Goal: Task Accomplishment & Management: Manage account settings

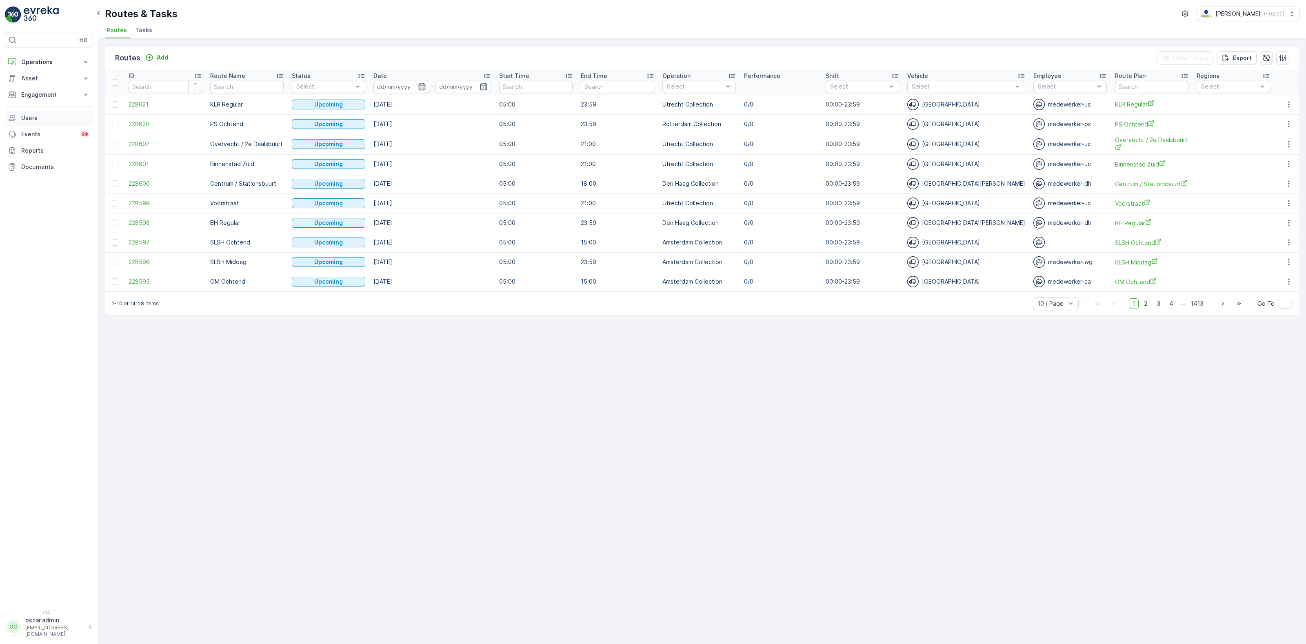
click at [31, 123] on link "Users" at bounding box center [49, 118] width 88 height 16
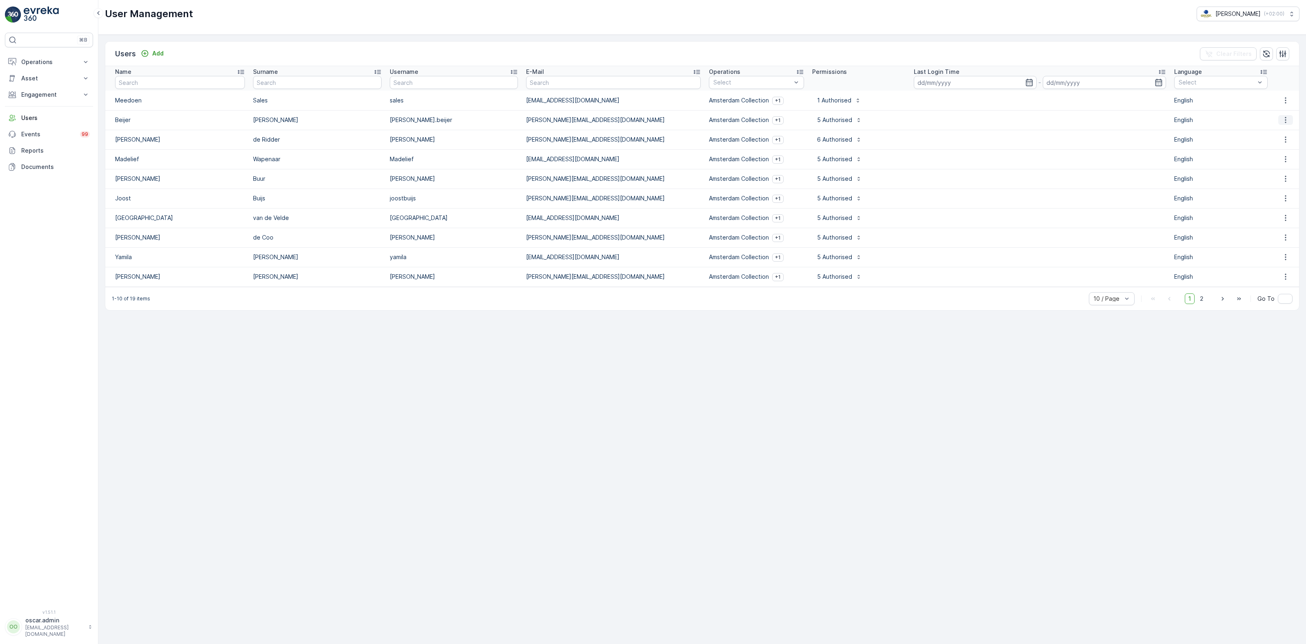
click at [1285, 122] on icon "button" at bounding box center [1285, 120] width 1 height 6
click at [1292, 136] on span "Edit User" at bounding box center [1288, 133] width 25 height 8
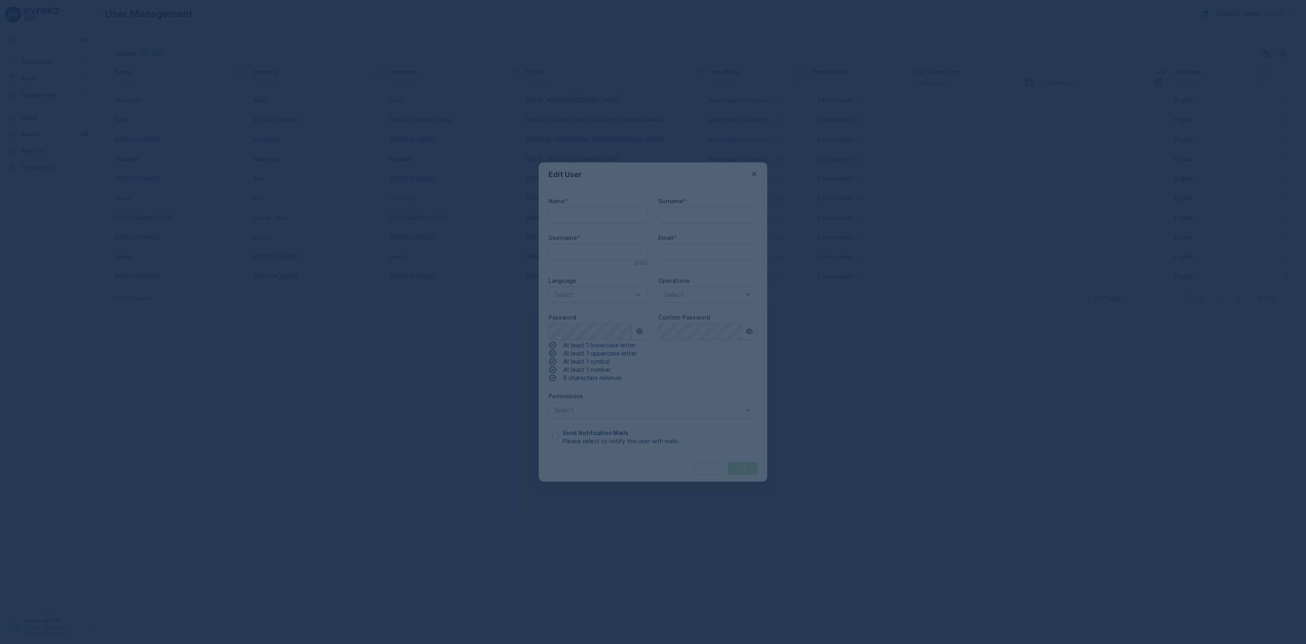
type input "Beijer"
type input "[PERSON_NAME]"
type input "[PERSON_NAME].beijer"
type input "[PERSON_NAME][EMAIL_ADDRESS][DOMAIN_NAME]"
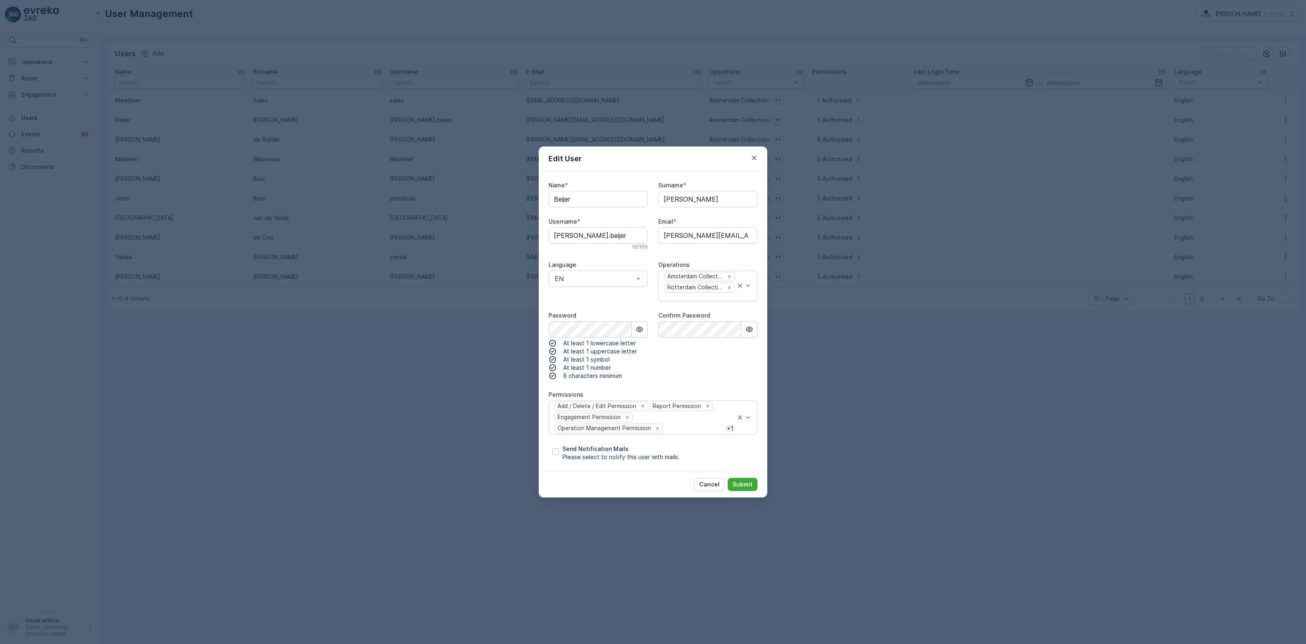
click at [749, 414] on div at bounding box center [744, 417] width 16 height 33
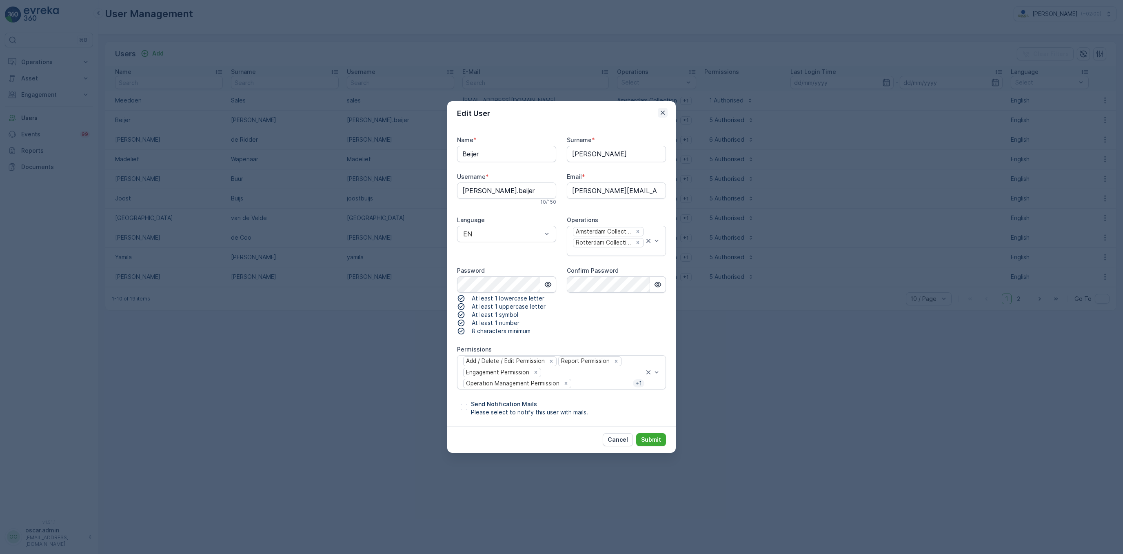
click at [667, 110] on button "button" at bounding box center [663, 113] width 10 height 10
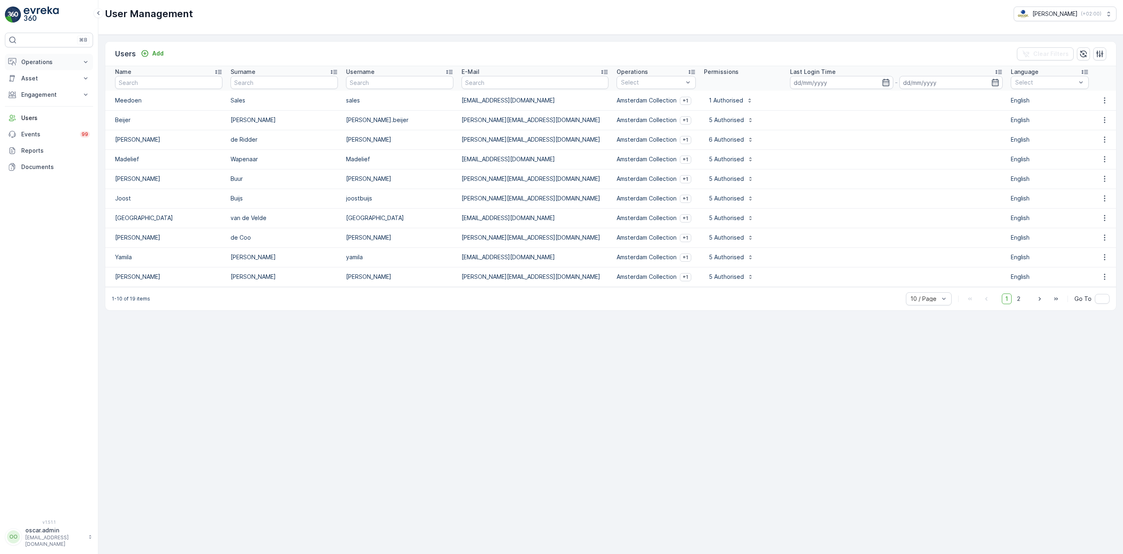
click at [34, 66] on p "Operations" at bounding box center [48, 62] width 55 height 8
click at [36, 100] on p "Routes & Tasks" at bounding box center [42, 99] width 42 height 8
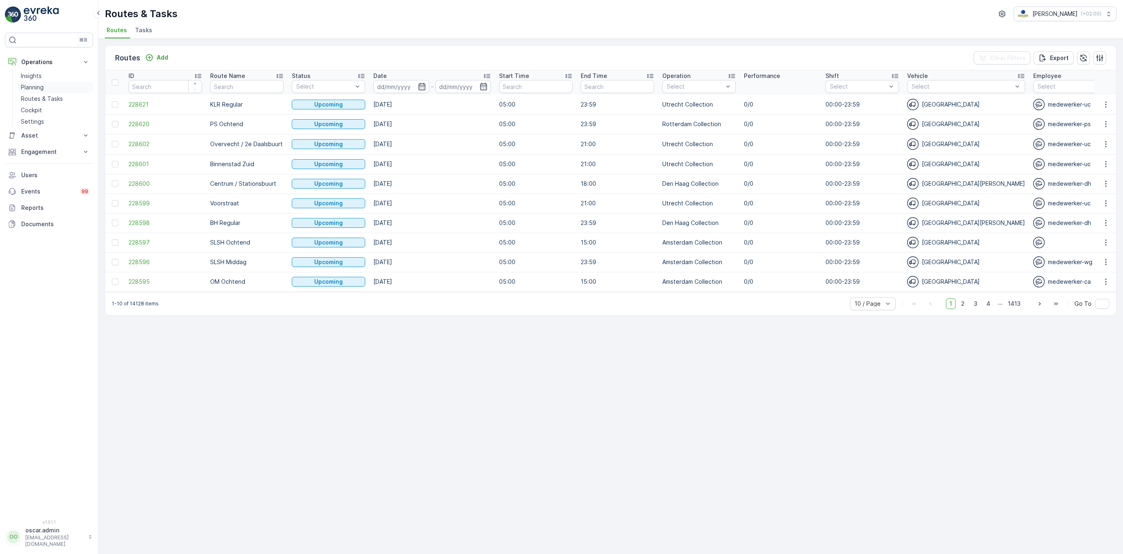
click at [39, 89] on p "Planning" at bounding box center [32, 87] width 23 height 8
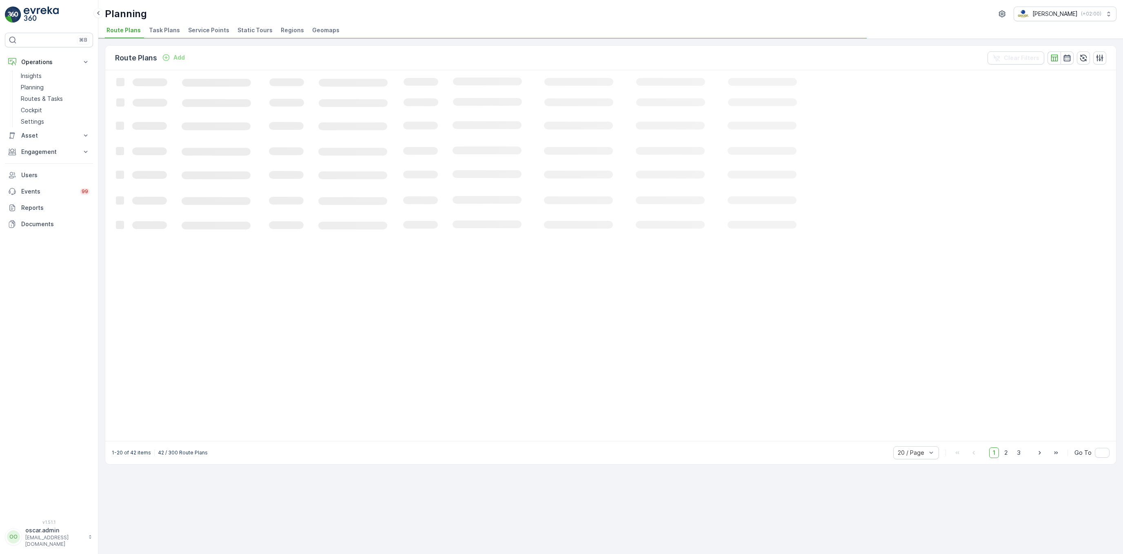
click at [204, 31] on span "Service Points" at bounding box center [208, 30] width 41 height 8
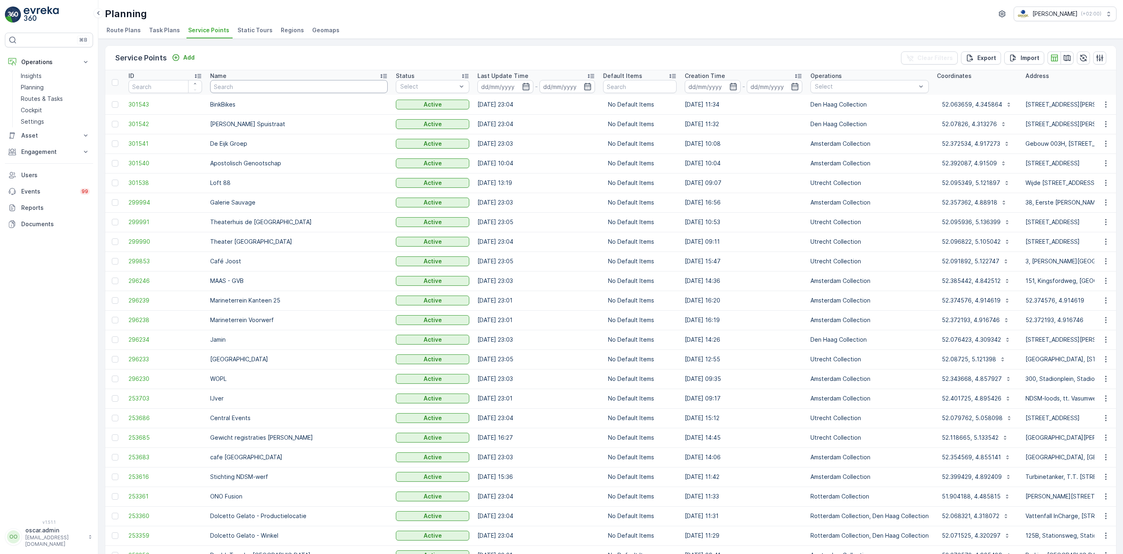
click at [242, 88] on input "text" at bounding box center [298, 86] width 177 height 13
type input "test"
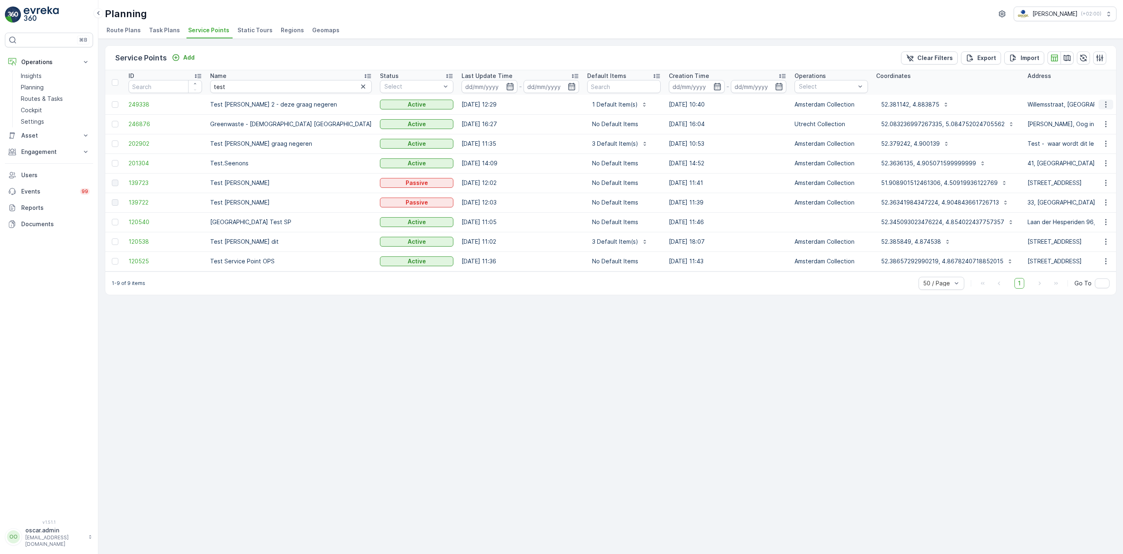
click at [1105, 105] on icon "button" at bounding box center [1106, 104] width 8 height 8
click at [1089, 125] on span "Edit Service Point" at bounding box center [1082, 128] width 49 height 8
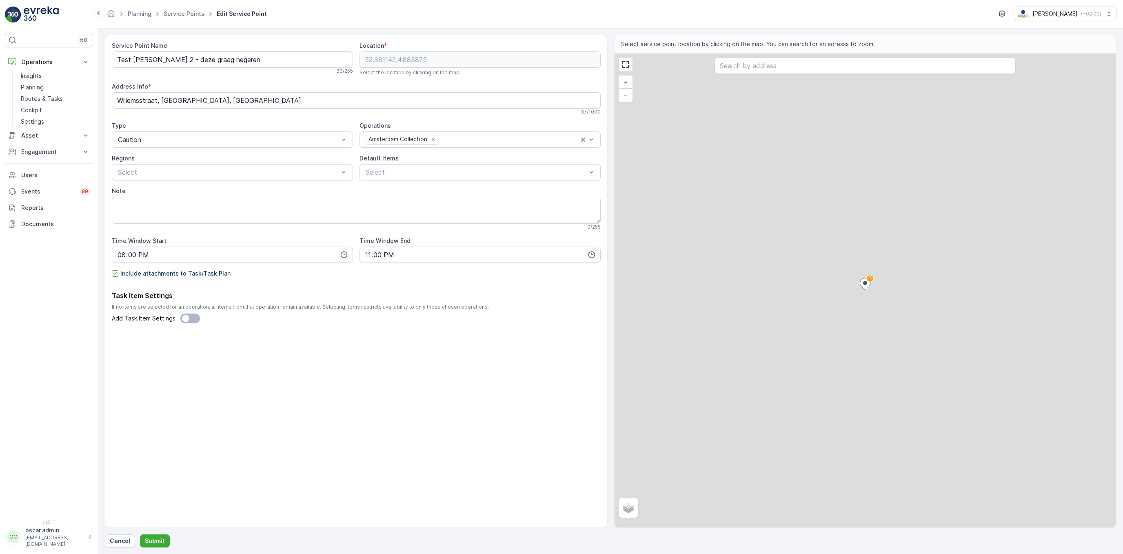
type input "20:00"
type input "23:00"
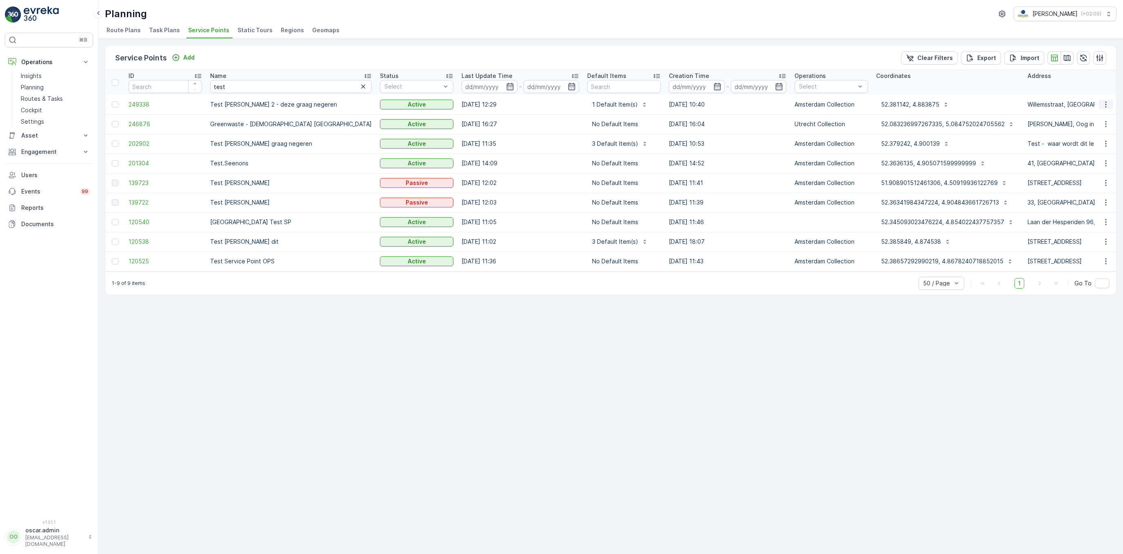
click at [1105, 106] on icon "button" at bounding box center [1105, 104] width 1 height 6
click at [1092, 117] on span "See More Details" at bounding box center [1081, 117] width 47 height 8
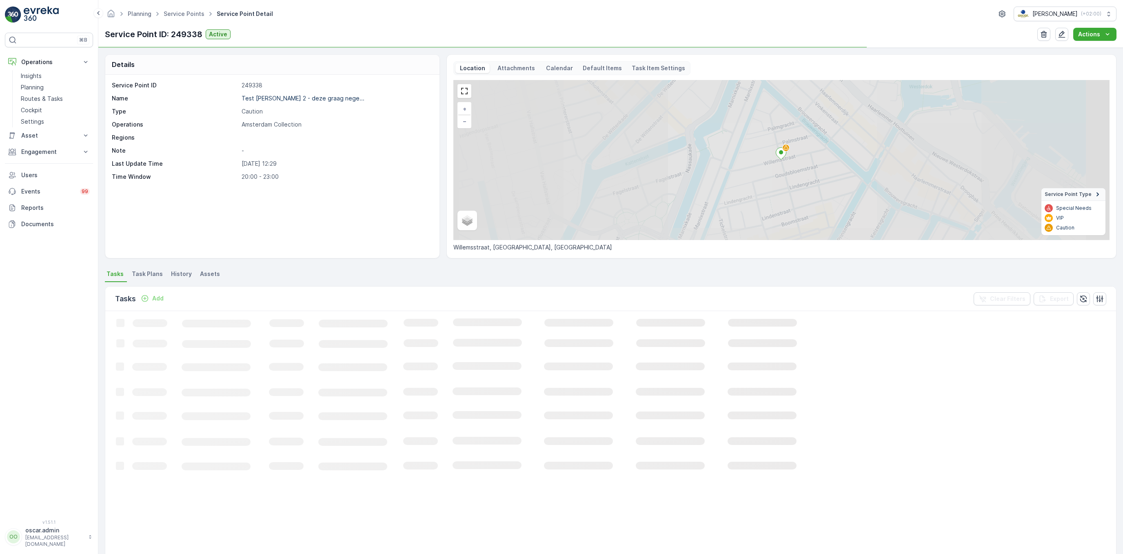
click at [657, 69] on p "Task Item Settings" at bounding box center [658, 68] width 53 height 8
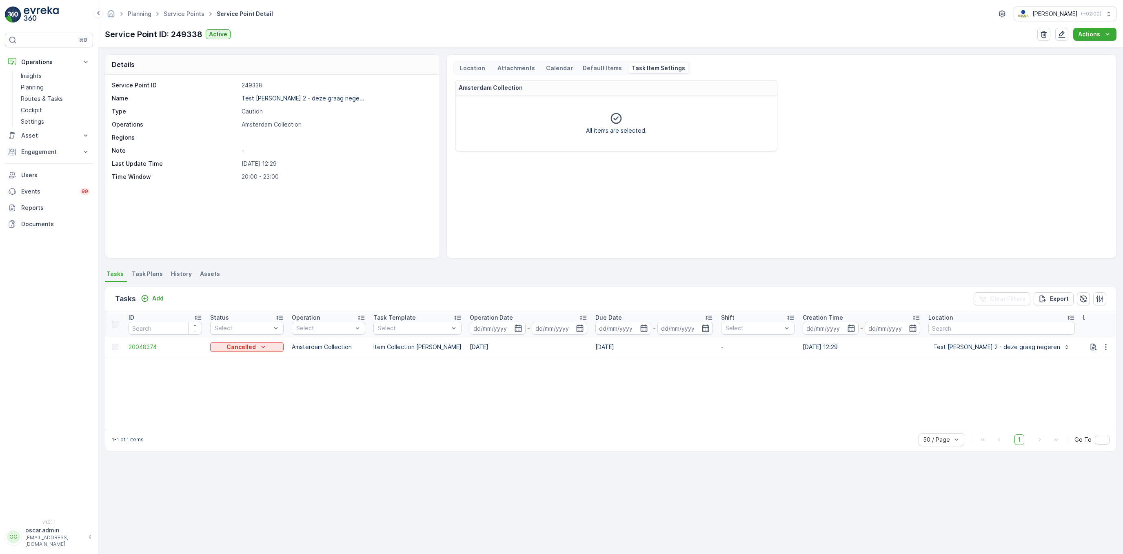
click at [615, 120] on icon at bounding box center [616, 118] width 11 height 11
click at [583, 69] on p "Default Items" at bounding box center [602, 68] width 39 height 8
click at [649, 66] on p "Task Item Settings" at bounding box center [658, 68] width 53 height 8
click at [552, 65] on div "Calendar" at bounding box center [559, 68] width 33 height 10
click at [509, 66] on p "Attachments" at bounding box center [516, 68] width 40 height 8
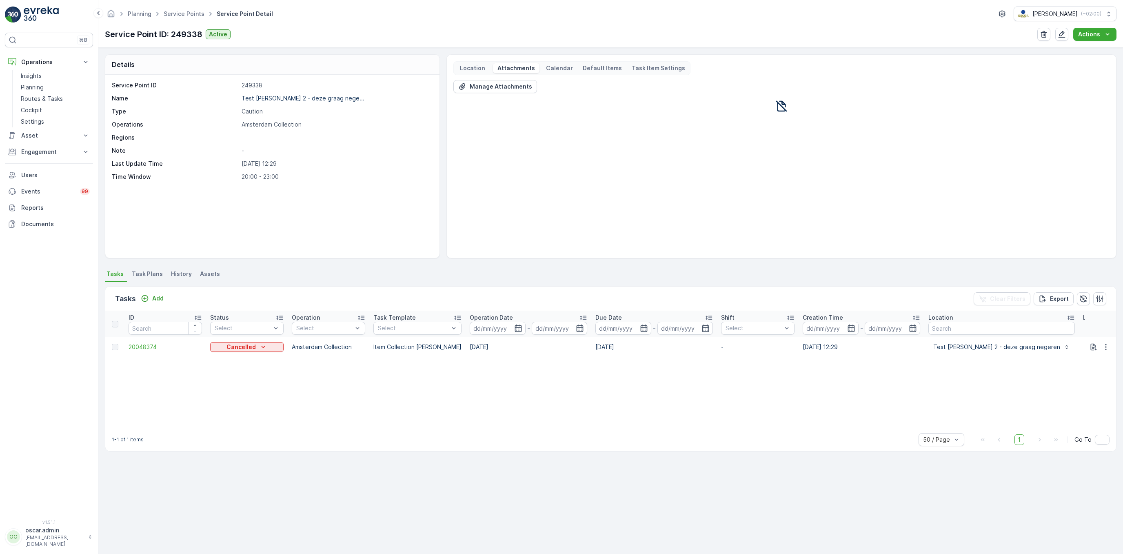
click at [742, 124] on div "Manage Attachments" at bounding box center [781, 165] width 656 height 171
click at [1107, 35] on icon "Actions" at bounding box center [1107, 34] width 8 height 8
click at [602, 186] on div "Manage Attachments" at bounding box center [781, 165] width 656 height 171
click at [36, 150] on p "Engagement" at bounding box center [48, 152] width 55 height 8
click at [29, 200] on p "Service Points" at bounding box center [41, 200] width 40 height 8
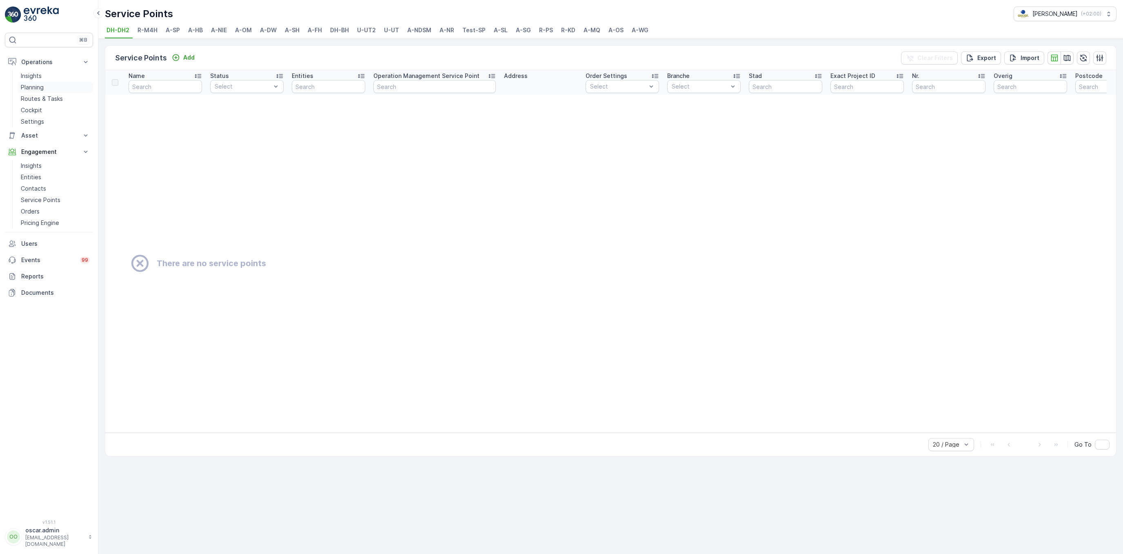
click at [38, 88] on p "Planning" at bounding box center [32, 87] width 23 height 8
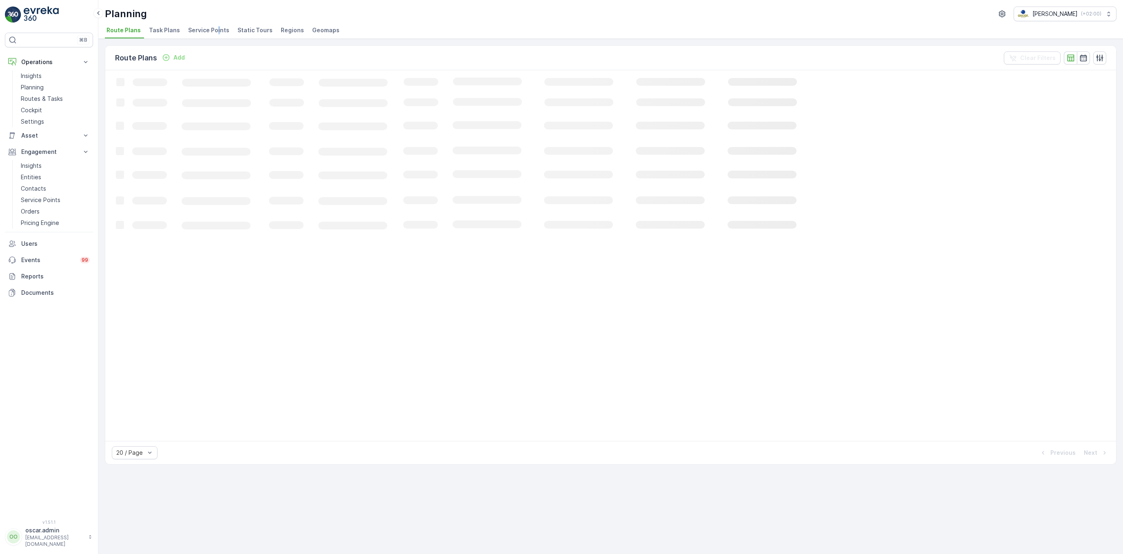
click at [215, 33] on span "Service Points" at bounding box center [208, 30] width 41 height 8
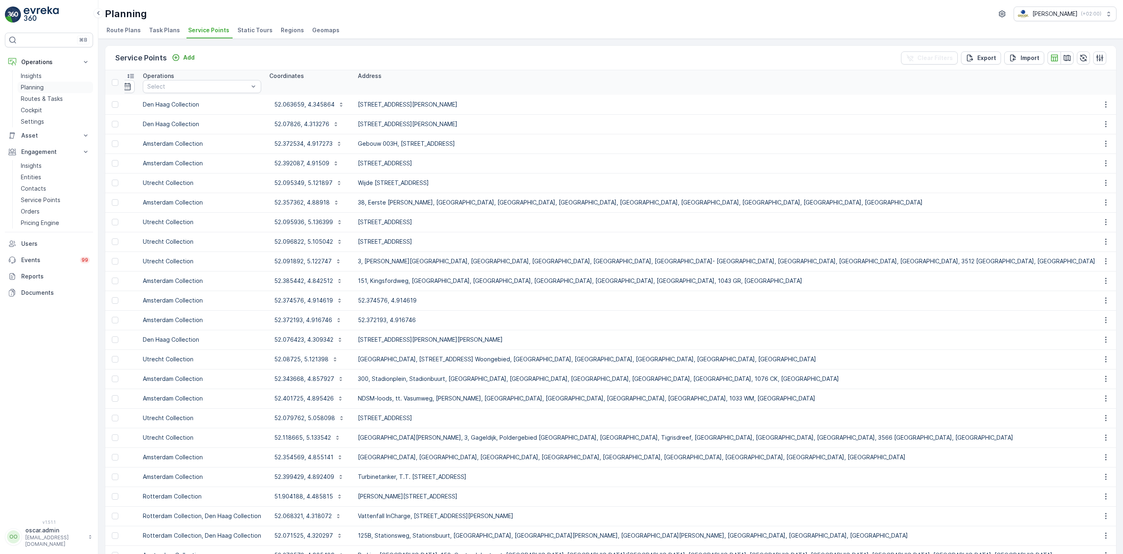
click at [43, 88] on p "Planning" at bounding box center [32, 87] width 23 height 8
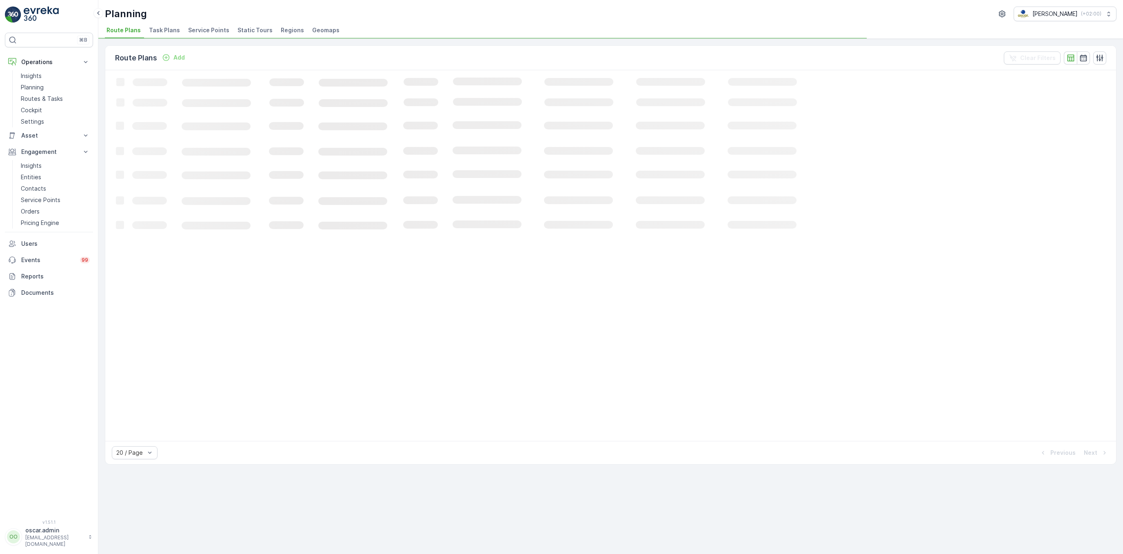
click at [285, 31] on span "Regions" at bounding box center [292, 30] width 23 height 8
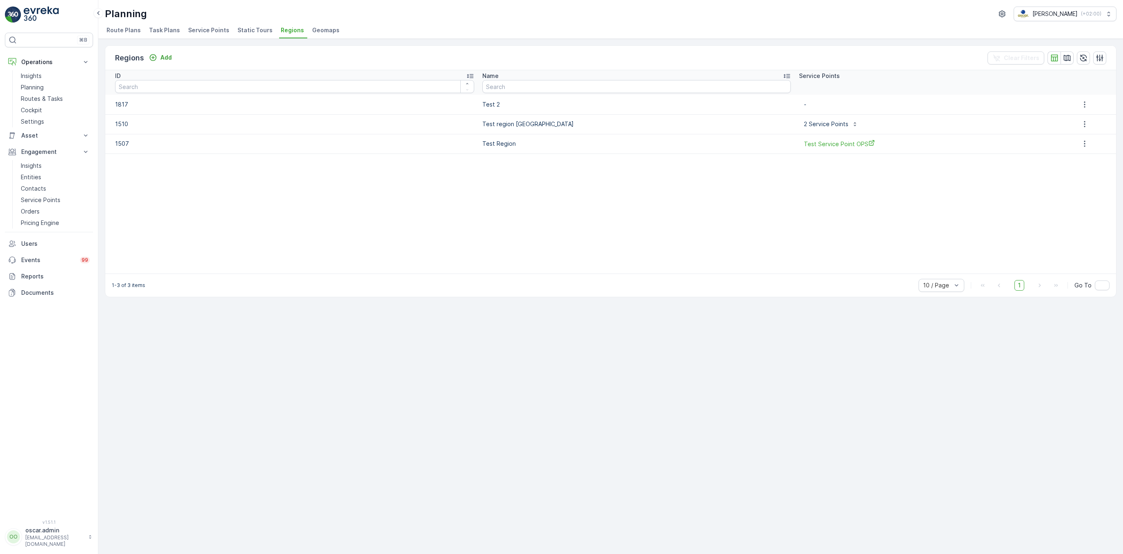
click at [166, 32] on span "Task Plans" at bounding box center [164, 30] width 31 height 8
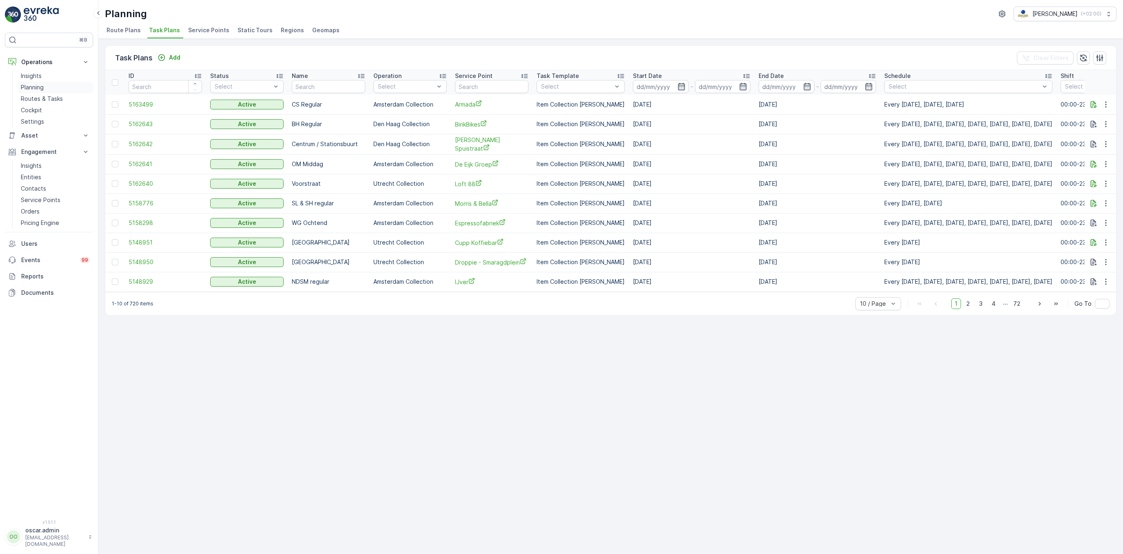
click at [30, 87] on p "Planning" at bounding box center [32, 87] width 23 height 8
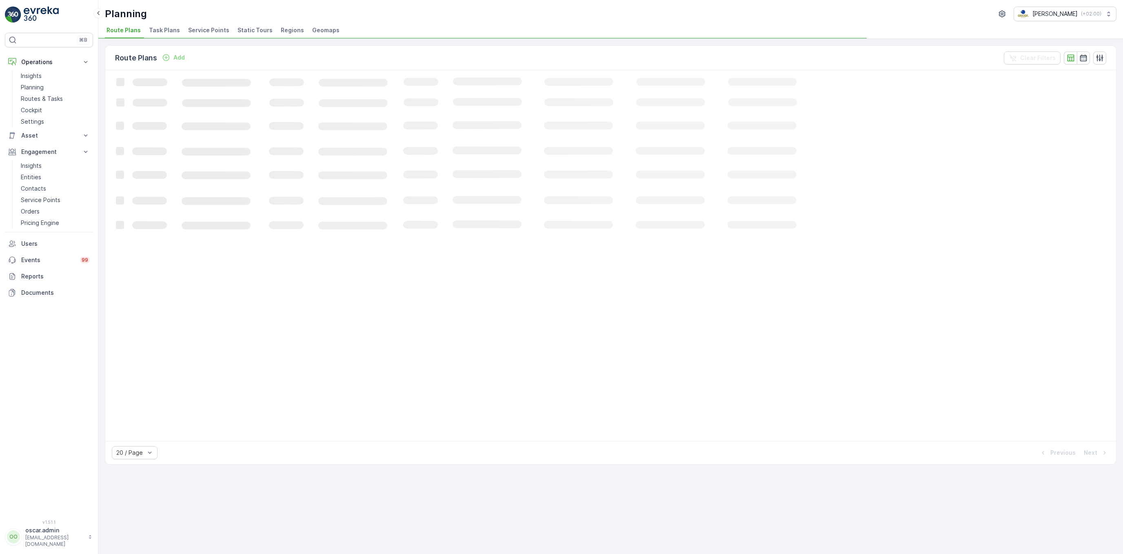
click at [211, 29] on span "Service Points" at bounding box center [208, 30] width 41 height 8
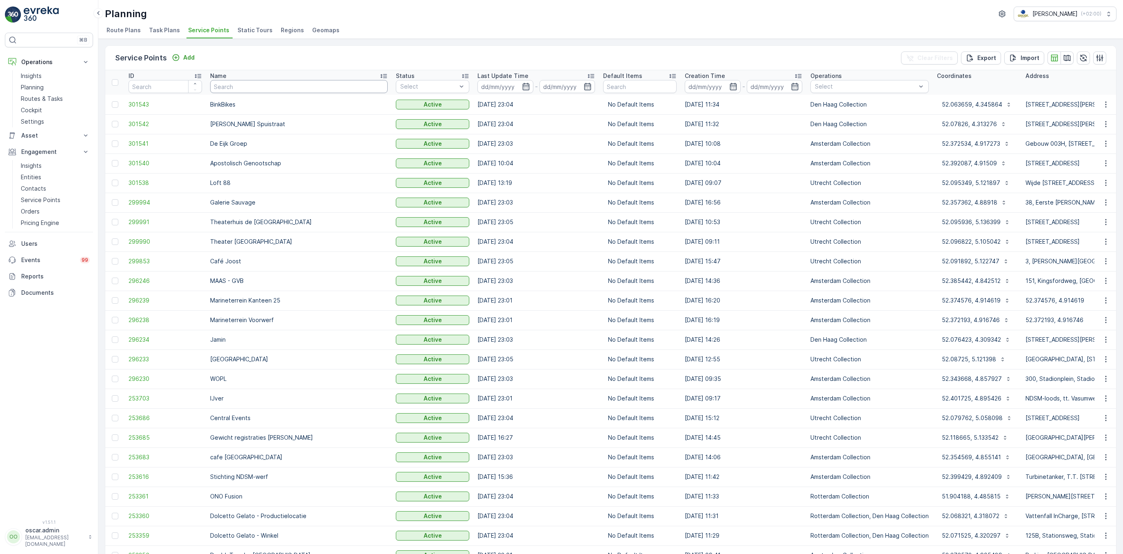
click at [224, 92] on input "text" at bounding box center [298, 86] width 177 height 13
type input "test"
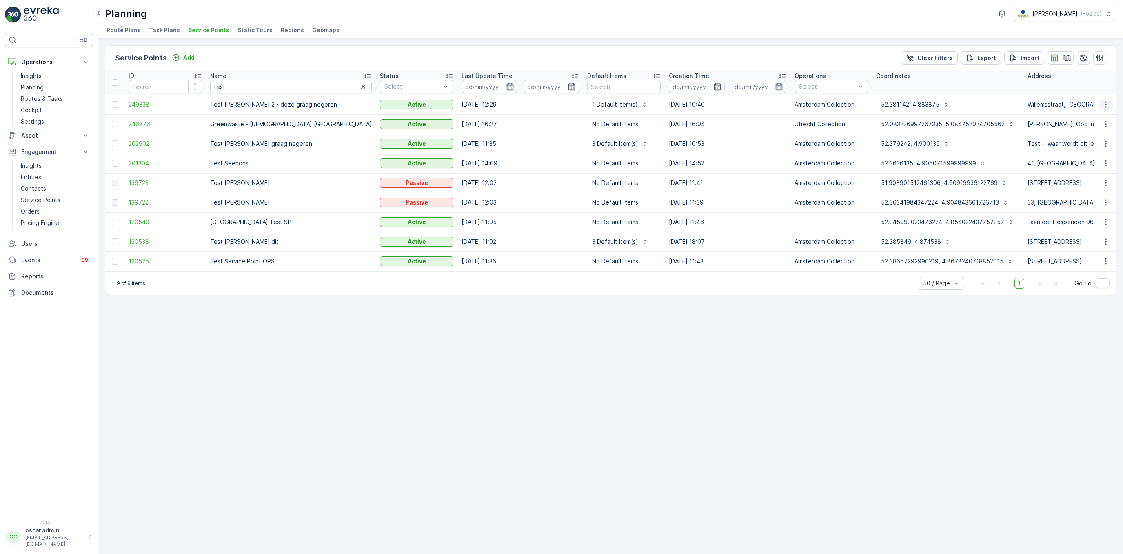
click at [1104, 105] on icon "button" at bounding box center [1106, 104] width 8 height 8
click at [1076, 121] on span "See More Details" at bounding box center [1081, 117] width 47 height 8
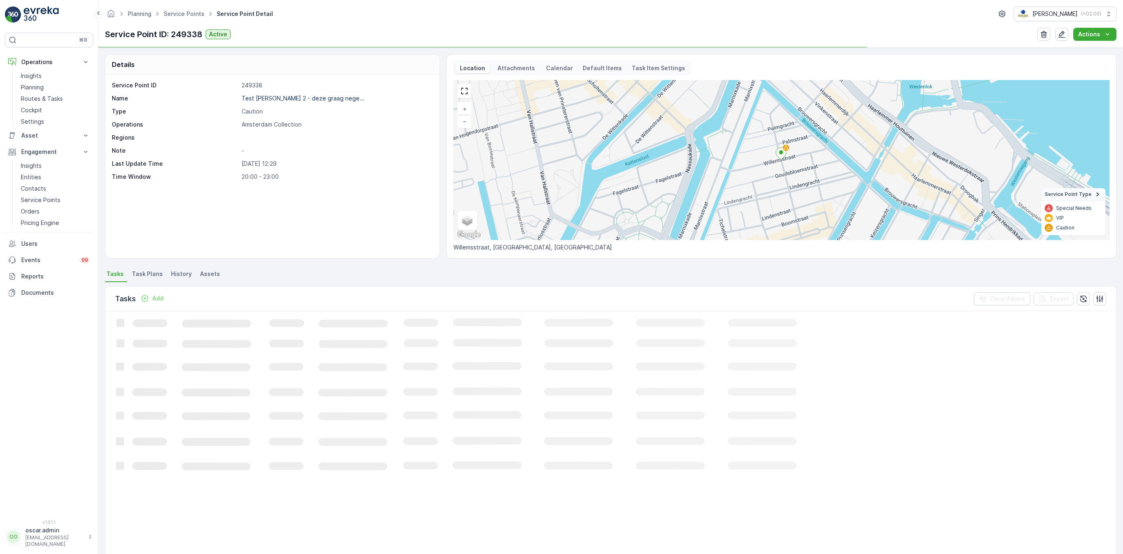
click at [643, 71] on p "Task Item Settings" at bounding box center [658, 68] width 53 height 8
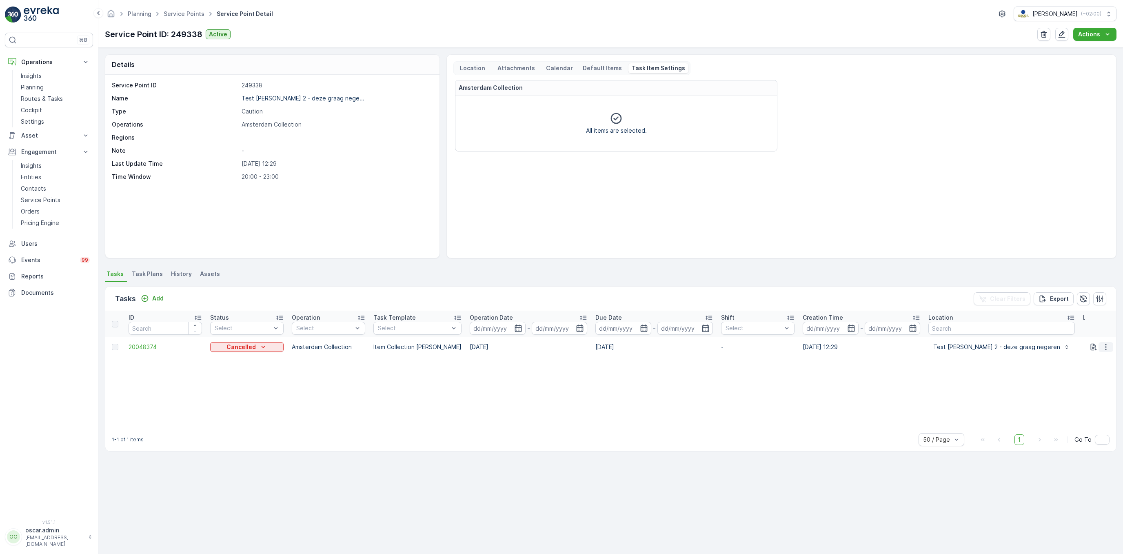
click at [1107, 349] on icon "button" at bounding box center [1106, 347] width 8 height 8
click at [584, 209] on div "Amsterdam Collection All items are selected." at bounding box center [781, 165] width 656 height 171
click at [617, 123] on icon at bounding box center [616, 118] width 13 height 13
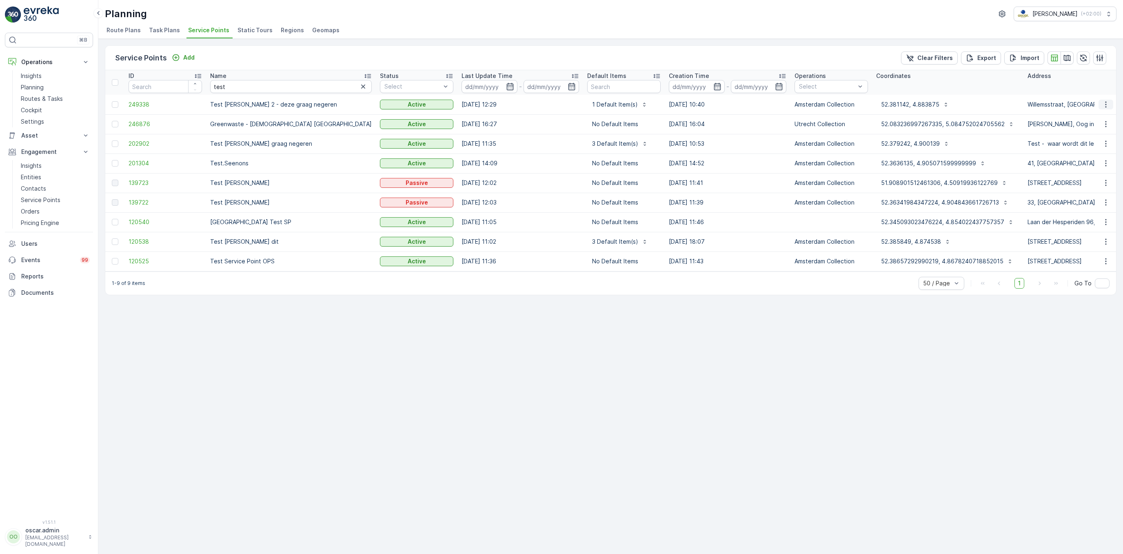
click at [1104, 106] on icon "button" at bounding box center [1106, 104] width 8 height 8
click at [1087, 127] on span "Edit Service Point" at bounding box center [1082, 128] width 49 height 8
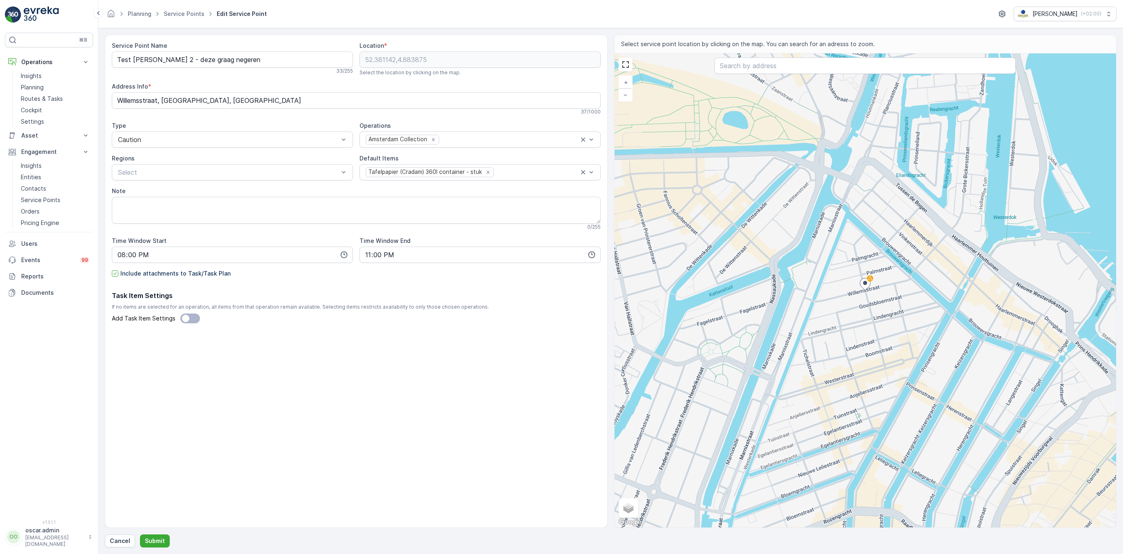
click at [189, 323] on span at bounding box center [190, 318] width 20 height 10
click at [175, 318] on input "Add Task Item Settings" at bounding box center [175, 318] width 0 height 0
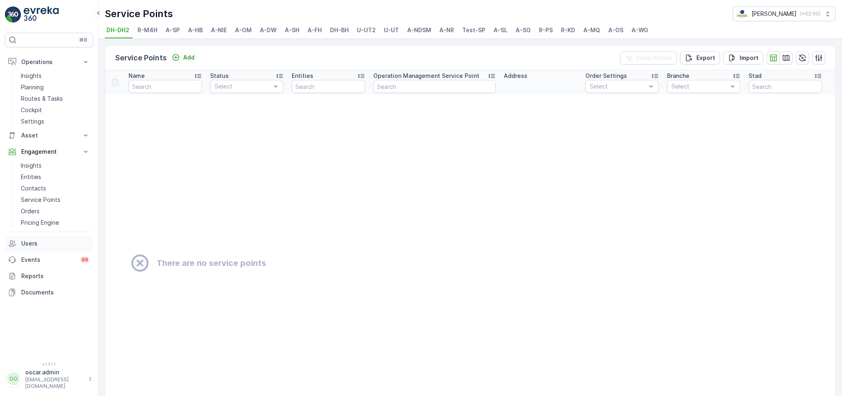
click at [27, 245] on p "Users" at bounding box center [55, 244] width 69 height 8
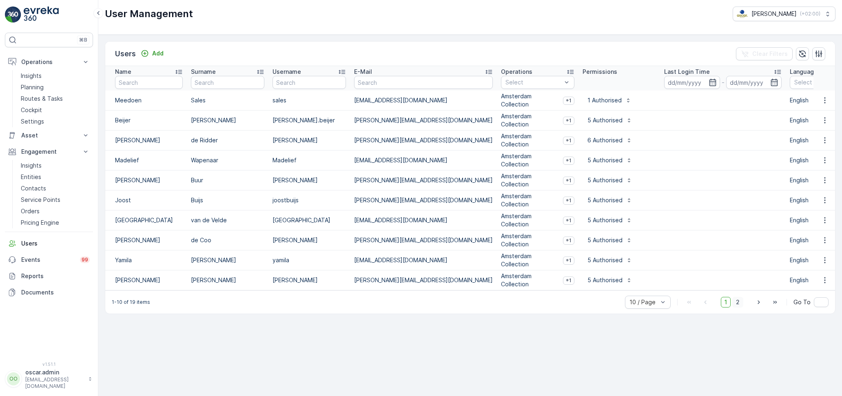
click at [735, 302] on span "2" at bounding box center [737, 302] width 11 height 11
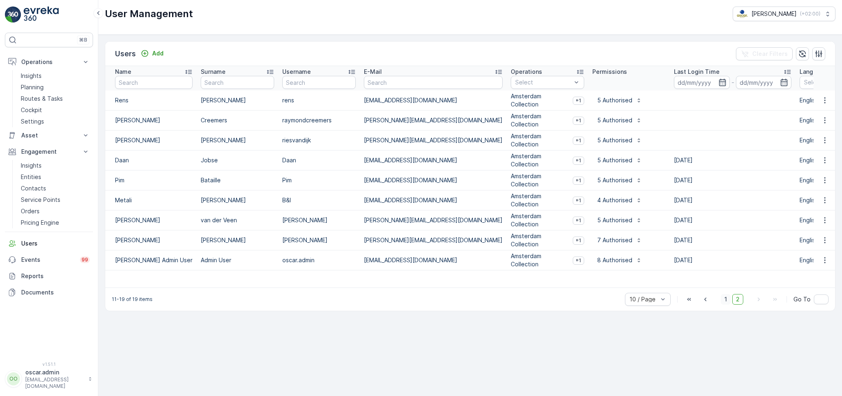
click at [725, 296] on span "1" at bounding box center [726, 299] width 10 height 11
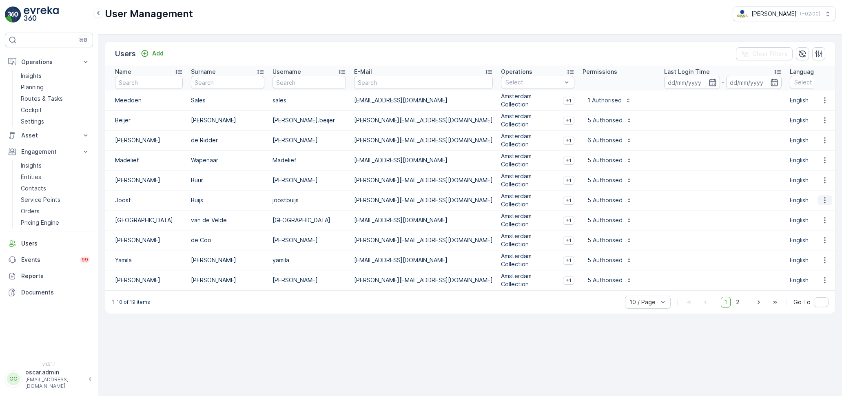
click at [827, 202] on icon "button" at bounding box center [825, 200] width 8 height 8
click at [819, 228] on span "Delete" at bounding box center [822, 226] width 19 height 8
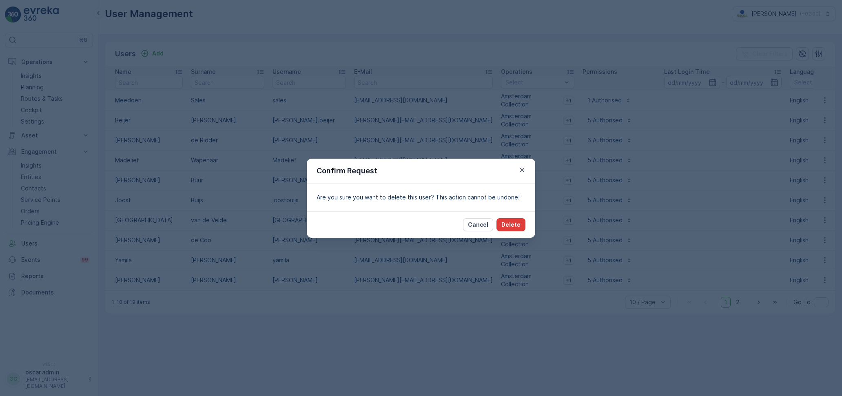
click at [520, 226] on p "Delete" at bounding box center [510, 225] width 19 height 8
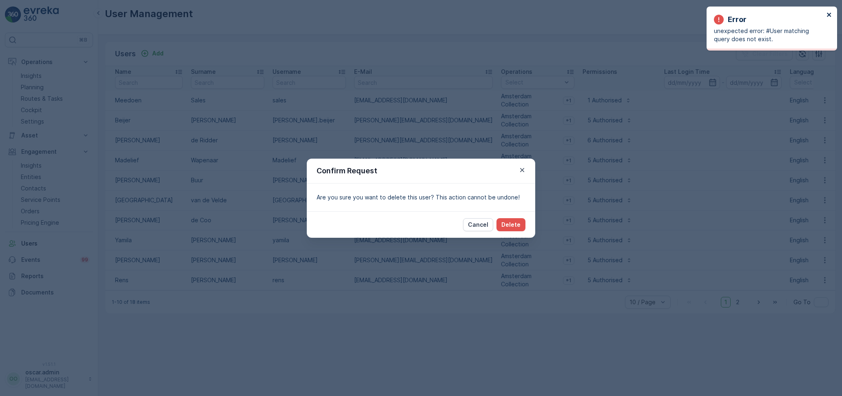
click at [829, 13] on icon "close" at bounding box center [830, 14] width 6 height 7
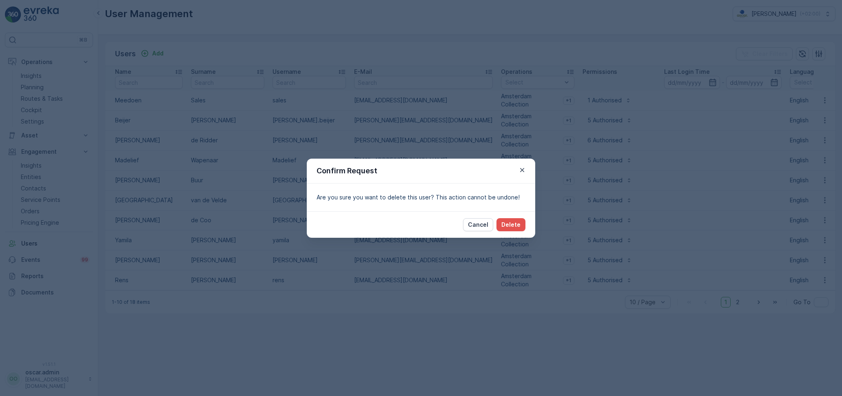
click at [527, 170] on div "Confirm Request" at bounding box center [421, 171] width 228 height 25
click at [523, 172] on icon "button" at bounding box center [522, 170] width 8 height 8
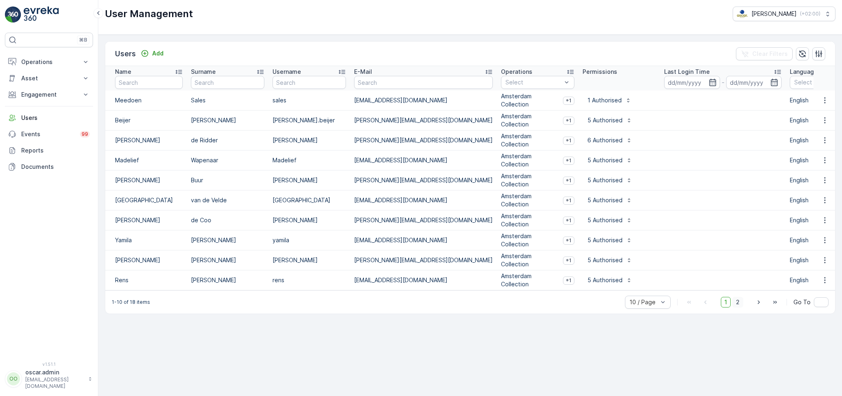
click at [741, 302] on span "2" at bounding box center [737, 302] width 11 height 11
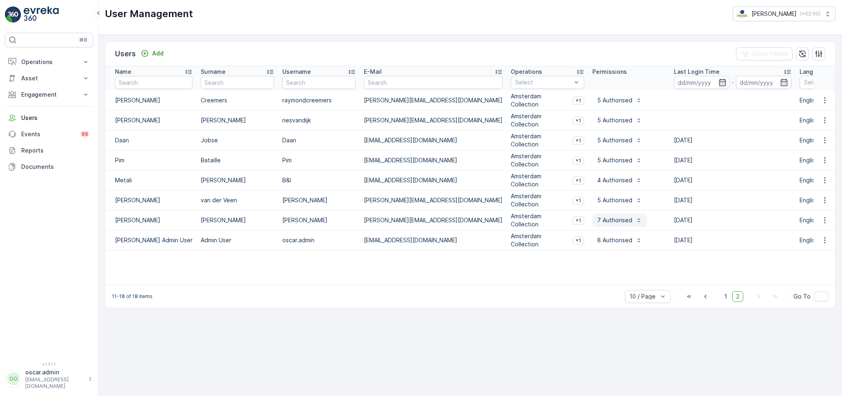
click at [597, 220] on p "7 Authorised" at bounding box center [614, 220] width 35 height 8
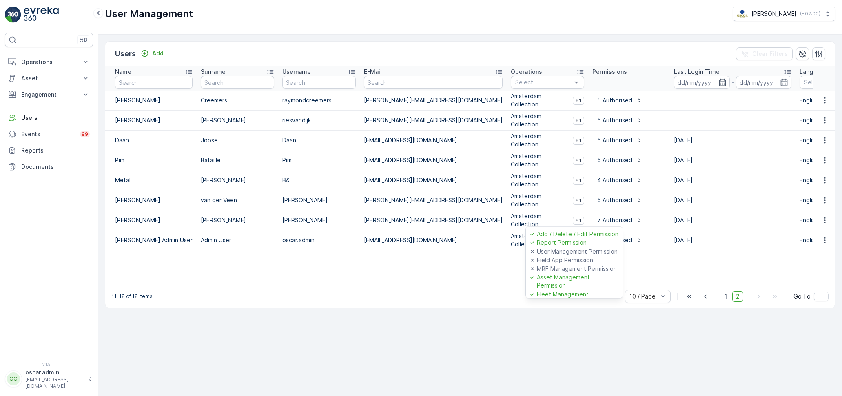
click at [533, 279] on icon at bounding box center [532, 278] width 7 height 7
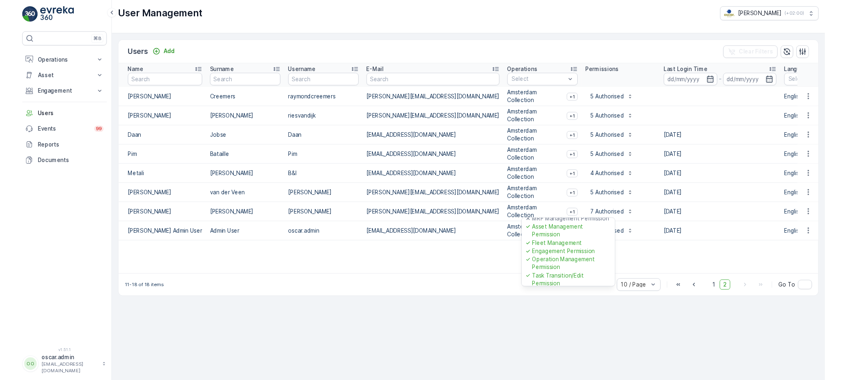
scroll to position [42, 0]
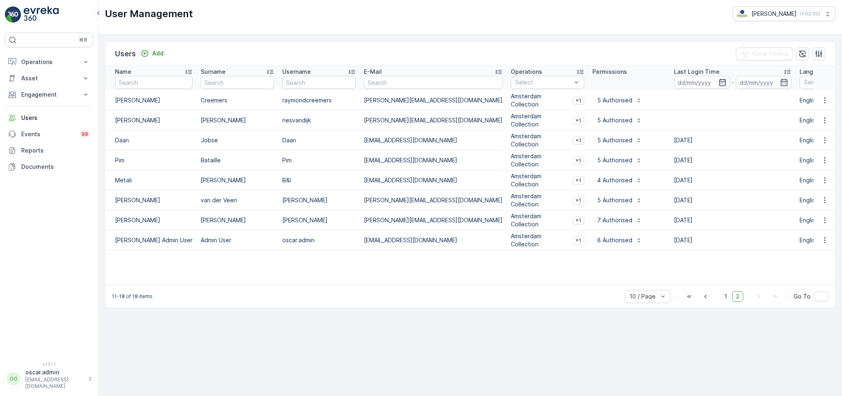
click at [674, 268] on table "Name Surname Username E-Mail Operations Select Permissions Last Login Time - La…" at bounding box center [502, 175] width 794 height 219
click at [726, 299] on span "1" at bounding box center [726, 296] width 10 height 11
